Goal: Information Seeking & Learning: Check status

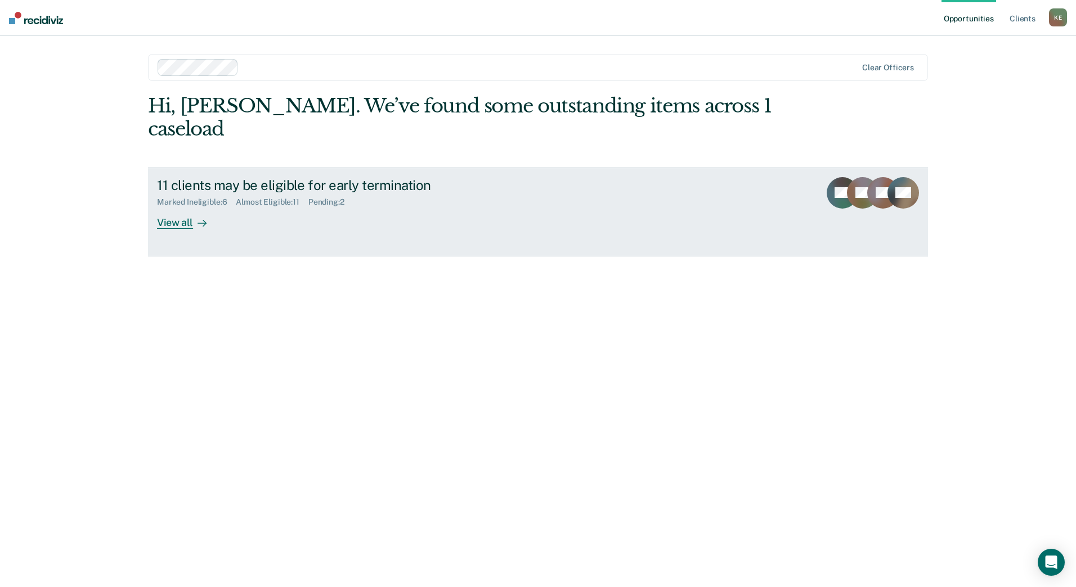
click at [178, 207] on div "View all" at bounding box center [188, 218] width 63 height 22
